Goal: Task Accomplishment & Management: Manage account settings

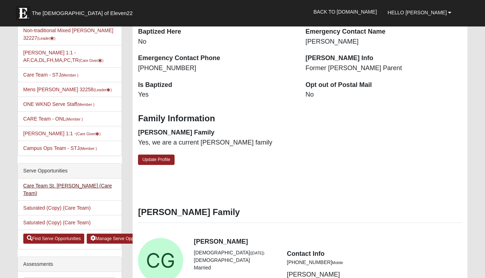
scroll to position [143, 0]
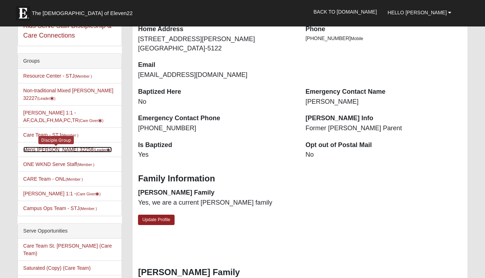
click at [58, 151] on link "Mens Grimm 32258 (Leader )" at bounding box center [67, 150] width 88 height 6
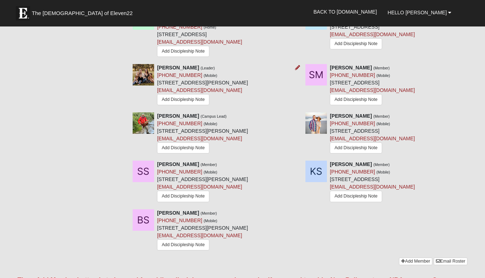
scroll to position [501, 0]
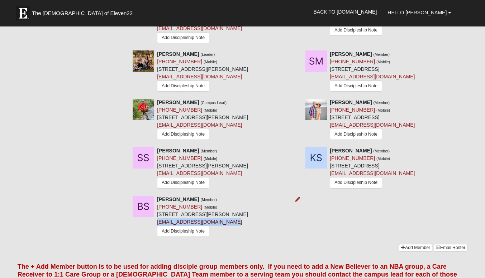
drag, startPoint x: 235, startPoint y: 225, endPoint x: 157, endPoint y: 226, distance: 77.4
click at [157, 226] on div "Bradley Sopotnick (Member) (386) 666-9109 (Mobile) 3805 W Glendale Ct Saint Joh…" at bounding box center [202, 217] width 91 height 43
copy link "bsopotnick@forthepeople.com"
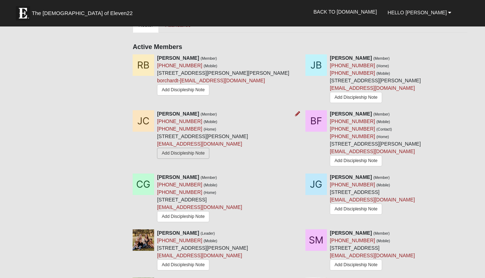
scroll to position [251, 0]
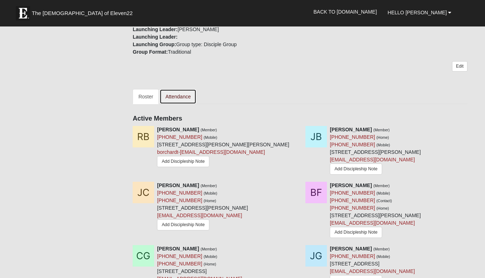
click at [178, 99] on link "Attendance" at bounding box center [177, 96] width 37 height 15
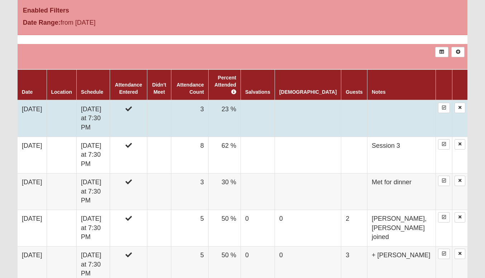
scroll to position [394, 0]
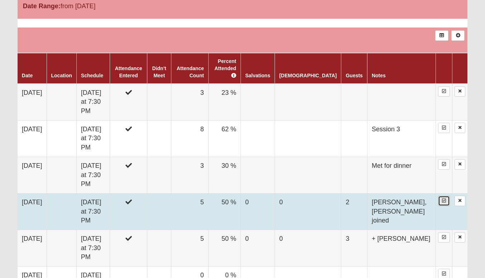
click at [443, 199] on icon at bounding box center [444, 201] width 4 height 4
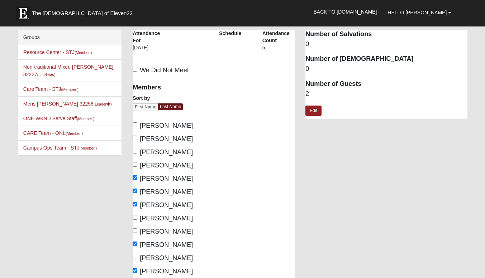
scroll to position [72, 0]
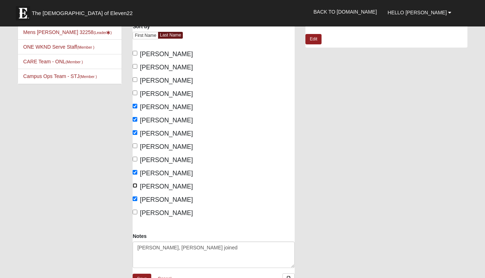
click at [135, 184] on input "[PERSON_NAME]" at bounding box center [135, 185] width 5 height 5
checkbox input "true"
click at [134, 146] on input "[PERSON_NAME]" at bounding box center [135, 146] width 5 height 5
checkbox input "true"
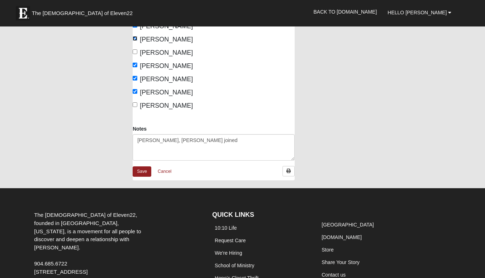
scroll to position [0, 0]
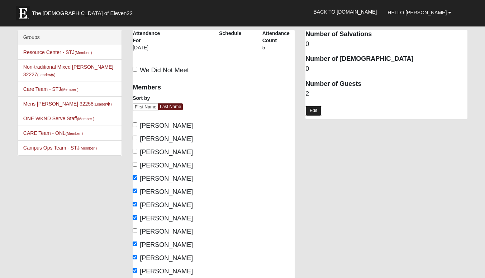
click at [316, 112] on link "Edit" at bounding box center [313, 111] width 16 height 10
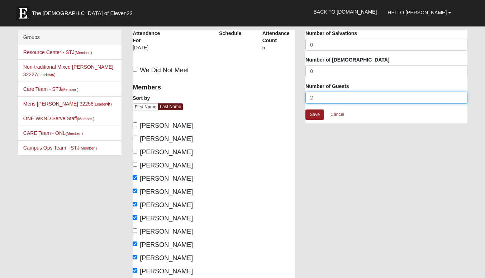
click at [318, 96] on input "2" at bounding box center [386, 98] width 162 height 12
type input "0"
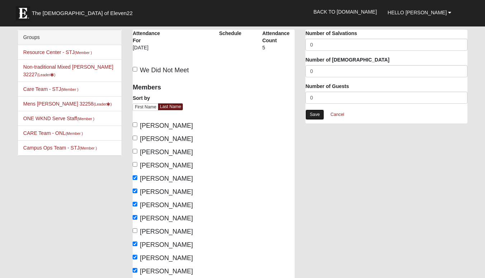
click at [309, 114] on link "Save" at bounding box center [314, 115] width 19 height 10
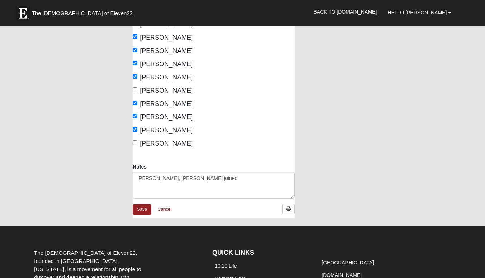
scroll to position [143, 0]
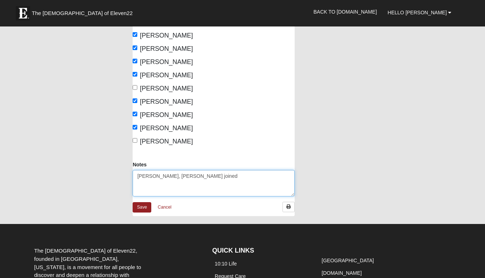
drag, startPoint x: 192, startPoint y: 171, endPoint x: 127, endPoint y: 175, distance: 64.6
click at [127, 175] on div "Notes Sam, Shane joined" at bounding box center [213, 181] width 173 height 41
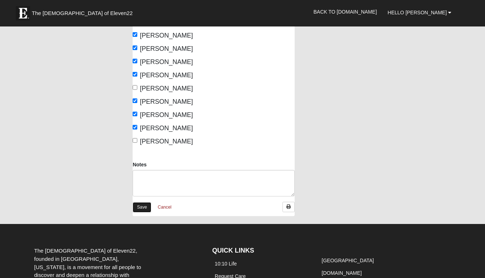
click at [142, 206] on link "Save" at bounding box center [142, 207] width 19 height 10
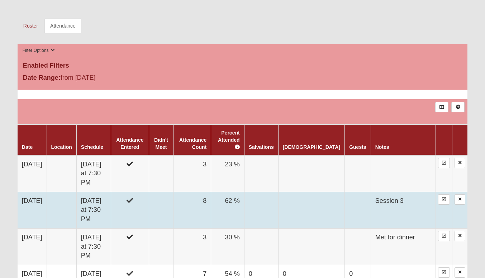
scroll to position [394, 0]
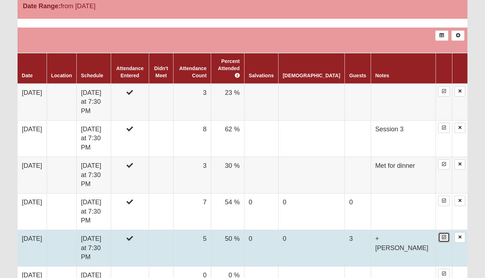
click at [442, 232] on link at bounding box center [444, 237] width 12 height 10
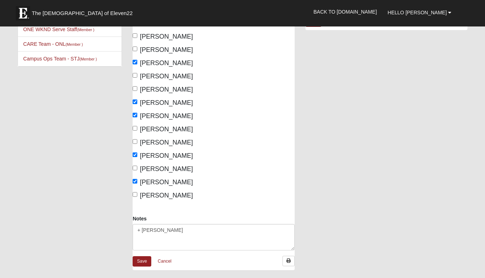
scroll to position [143, 0]
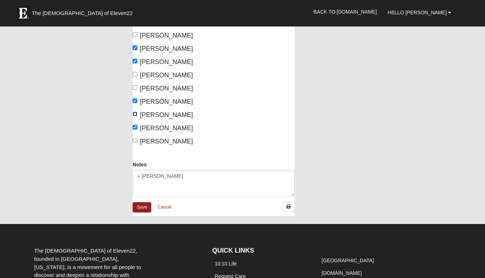
click at [134, 114] on input "[PERSON_NAME]" at bounding box center [135, 114] width 5 height 5
checkbox input "true"
click at [136, 75] on input "[PERSON_NAME]" at bounding box center [135, 74] width 5 height 5
checkbox input "true"
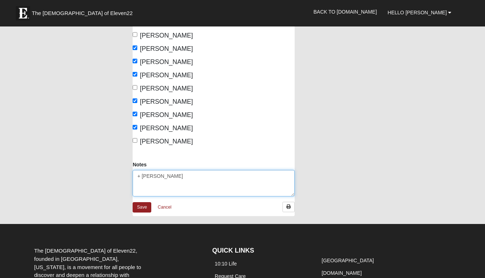
drag, startPoint x: 157, startPoint y: 177, endPoint x: 151, endPoint y: 177, distance: 6.1
click at [151, 177] on textarea "+ [PERSON_NAME]" at bounding box center [214, 183] width 162 height 27
click at [153, 176] on textarea "+ [PERSON_NAME]" at bounding box center [214, 183] width 162 height 27
click at [182, 173] on textarea "+ [PERSON_NAME]" at bounding box center [214, 183] width 162 height 27
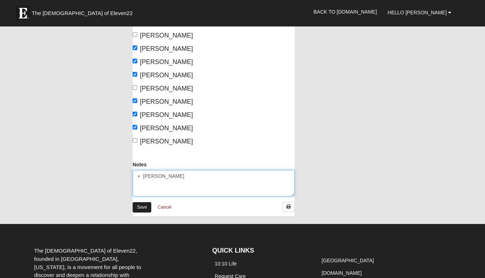
type textarea "+ Danny"
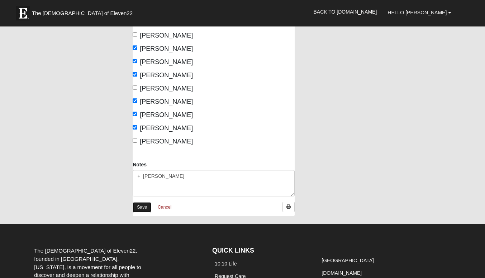
click at [141, 206] on link "Save" at bounding box center [142, 207] width 19 height 10
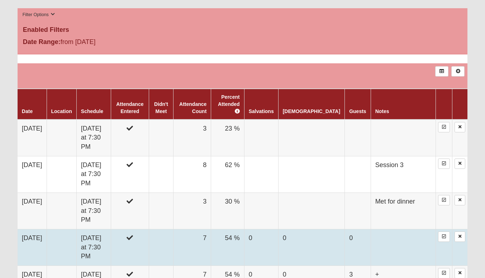
scroll to position [394, 0]
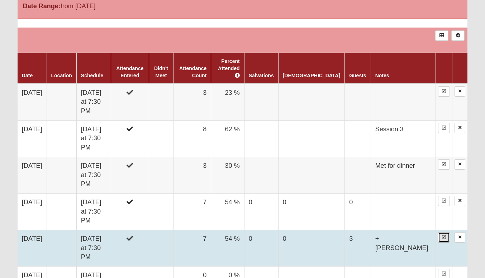
click at [442, 235] on icon at bounding box center [444, 237] width 4 height 4
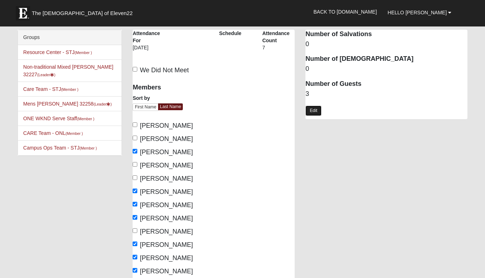
click at [309, 112] on link "Edit" at bounding box center [313, 111] width 16 height 10
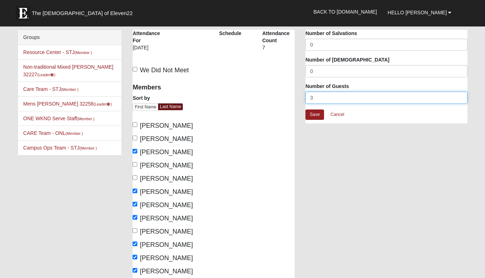
click at [319, 97] on input "3" at bounding box center [386, 98] width 162 height 12
type input "1"
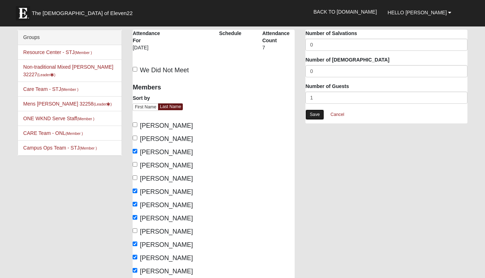
click at [316, 116] on link "Save" at bounding box center [314, 115] width 19 height 10
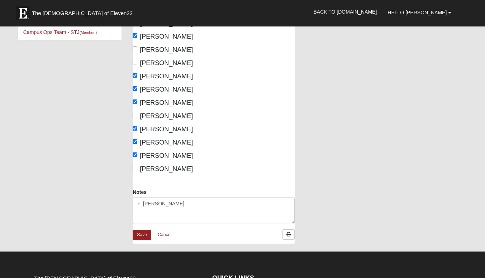
scroll to position [215, 0]
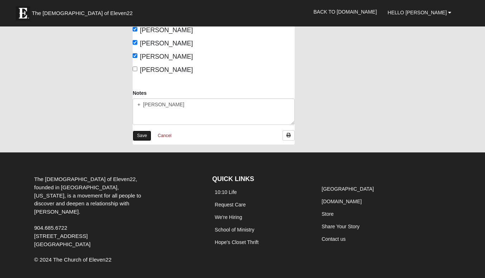
click at [134, 134] on link "Save" at bounding box center [142, 136] width 19 height 10
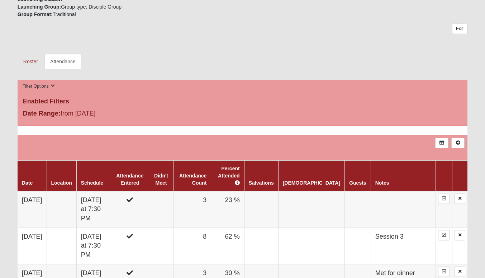
scroll to position [394, 0]
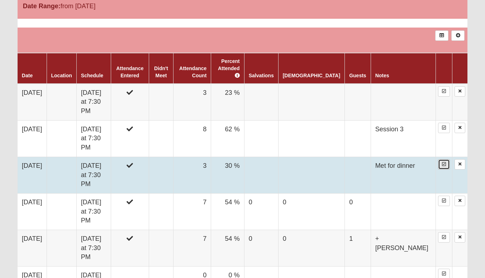
click at [443, 162] on icon at bounding box center [444, 164] width 4 height 4
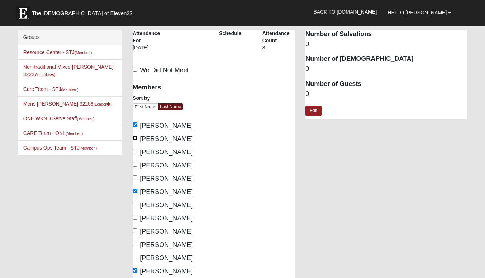
click at [135, 137] on input "[PERSON_NAME]" at bounding box center [135, 138] width 5 height 5
checkbox input "true"
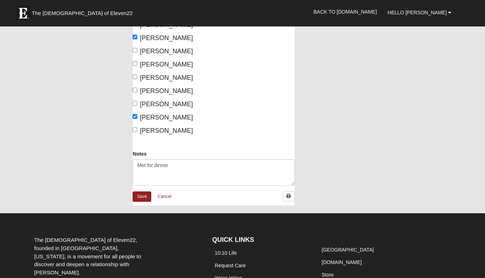
scroll to position [179, 0]
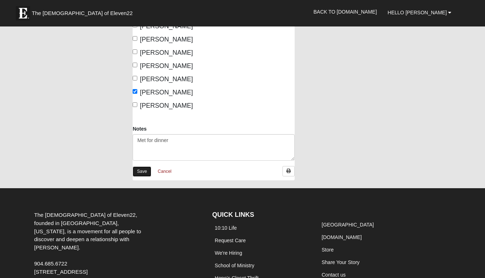
click at [143, 173] on link "Save" at bounding box center [142, 172] width 19 height 10
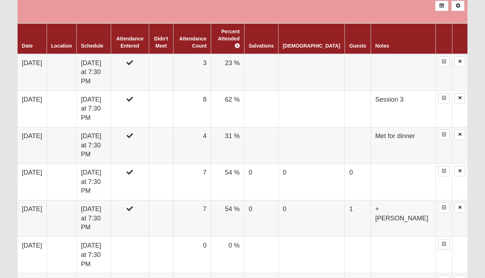
scroll to position [466, 0]
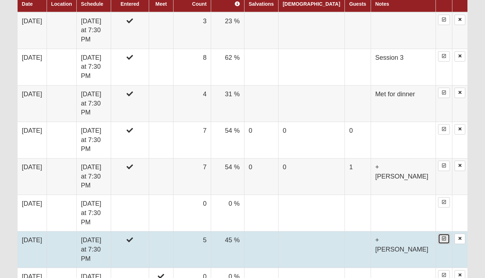
click at [444, 237] on icon at bounding box center [444, 239] width 4 height 4
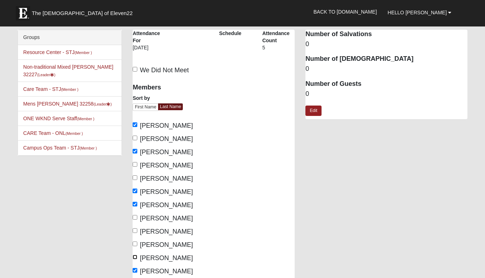
click at [135, 256] on input "[PERSON_NAME]" at bounding box center [135, 257] width 5 height 5
checkbox input "true"
click at [134, 219] on input "[PERSON_NAME]" at bounding box center [135, 217] width 5 height 5
checkbox input "true"
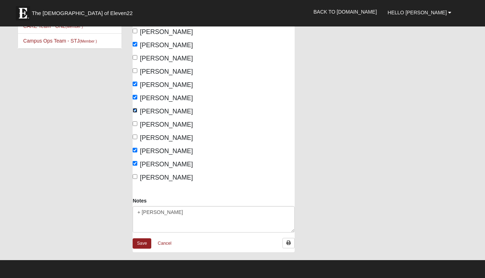
scroll to position [143, 0]
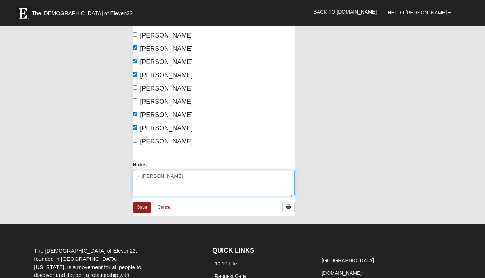
drag, startPoint x: 183, startPoint y: 177, endPoint x: 170, endPoint y: 176, distance: 13.3
click at [170, 176] on textarea "+ [PERSON_NAME]" at bounding box center [214, 183] width 162 height 27
drag, startPoint x: 155, startPoint y: 175, endPoint x: 145, endPoint y: 176, distance: 10.1
click at [145, 176] on textarea "+ [PERSON_NAME]" at bounding box center [214, 183] width 162 height 27
type textarea "+ [PERSON_NAME]"
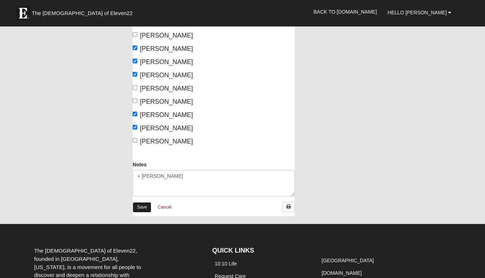
click at [139, 207] on link "Save" at bounding box center [142, 207] width 19 height 10
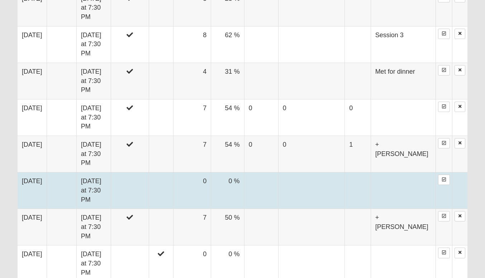
scroll to position [430, 0]
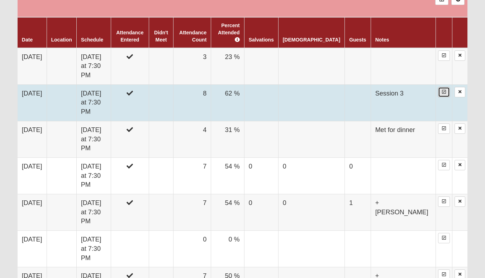
click at [445, 90] on icon at bounding box center [444, 92] width 4 height 4
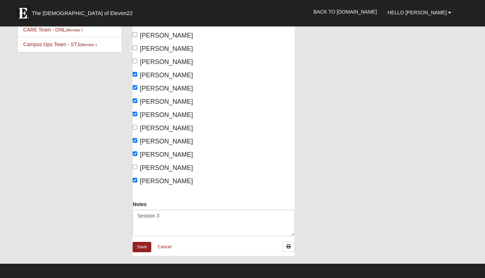
scroll to position [107, 0]
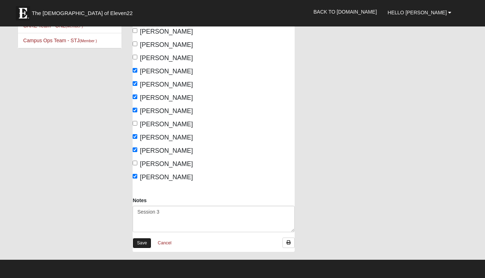
click at [144, 240] on link "Save" at bounding box center [142, 243] width 19 height 10
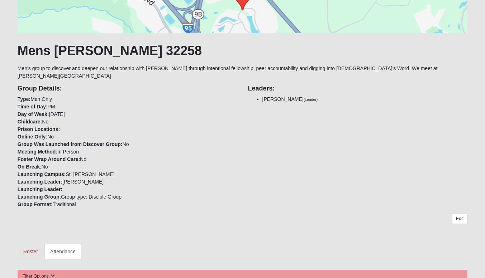
scroll to position [36, 0]
